Goal: Navigation & Orientation: Find specific page/section

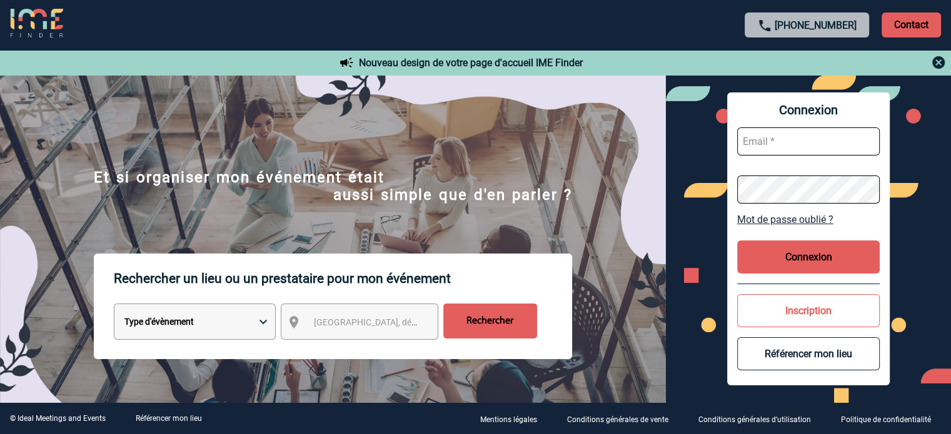
type input "jjandaux@ime-groupe.com"
click at [775, 264] on button "Connexion" at bounding box center [808, 257] width 143 height 33
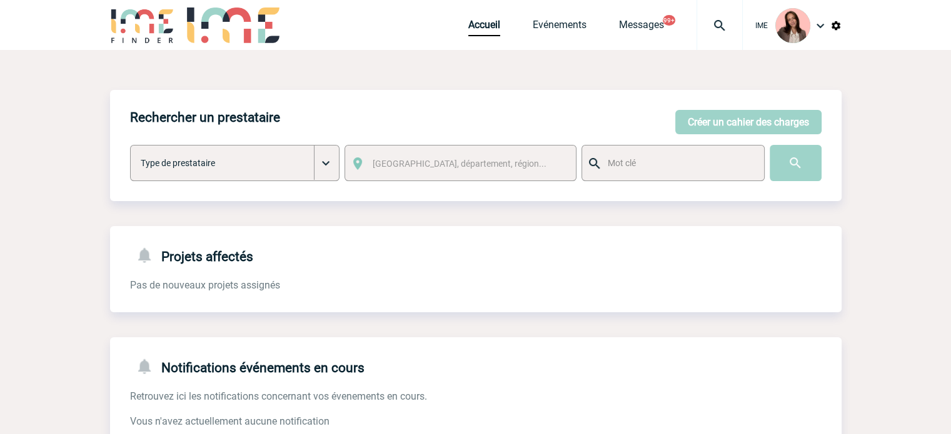
click at [709, 4] on div at bounding box center [719, 25] width 46 height 50
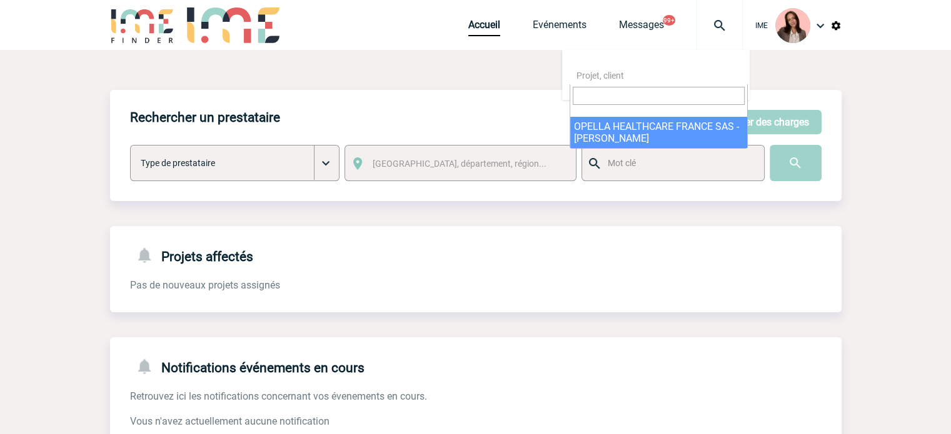
select select "24926"
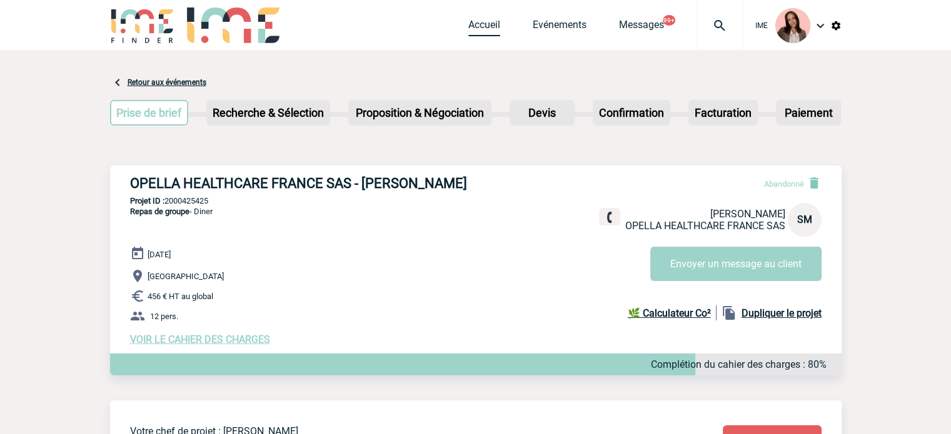
drag, startPoint x: 483, startPoint y: 24, endPoint x: 440, endPoint y: 8, distance: 45.7
click at [483, 24] on link "Accueil" at bounding box center [484, 28] width 32 height 18
